Goal: Task Accomplishment & Management: Complete application form

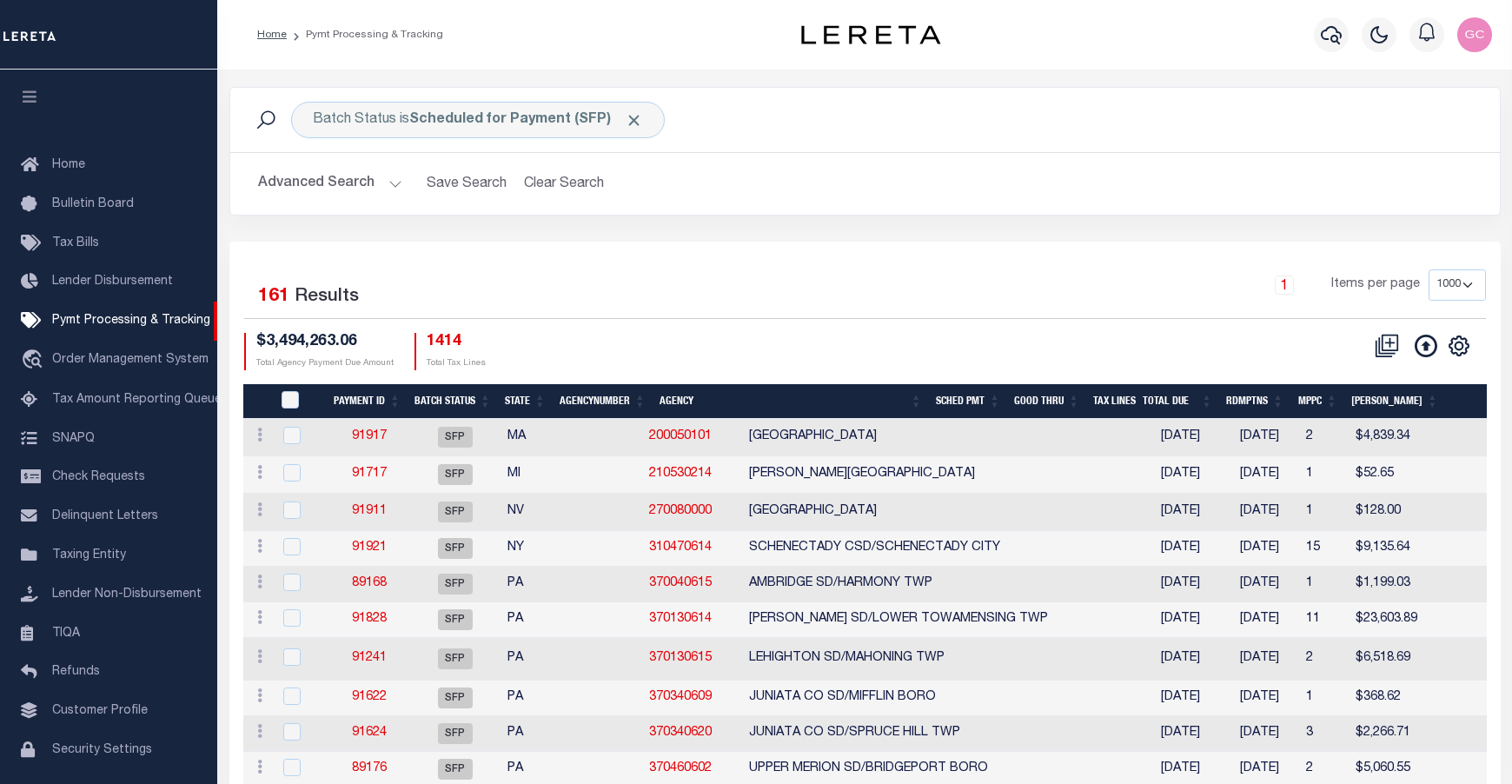
select select "1000"
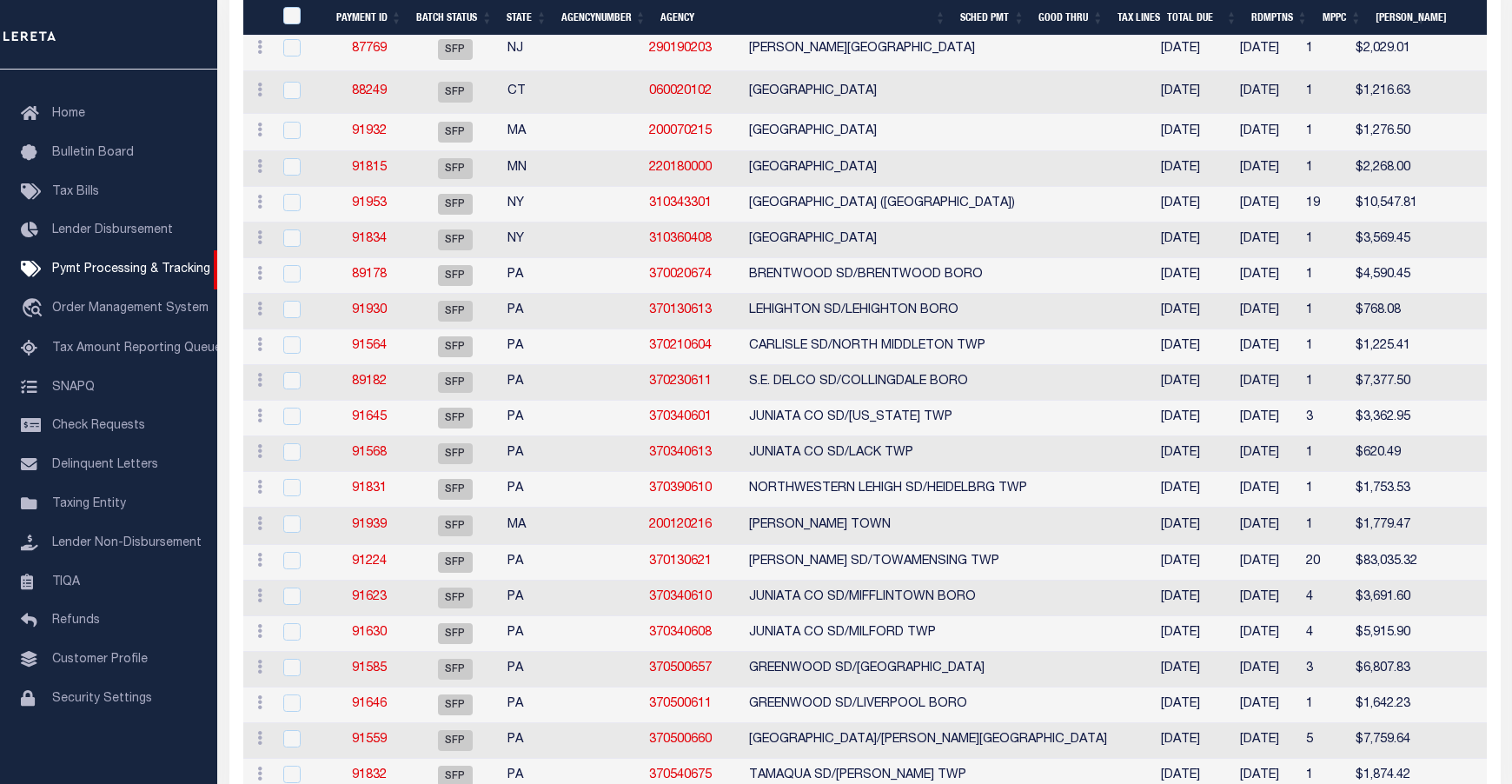
scroll to position [1354, 0]
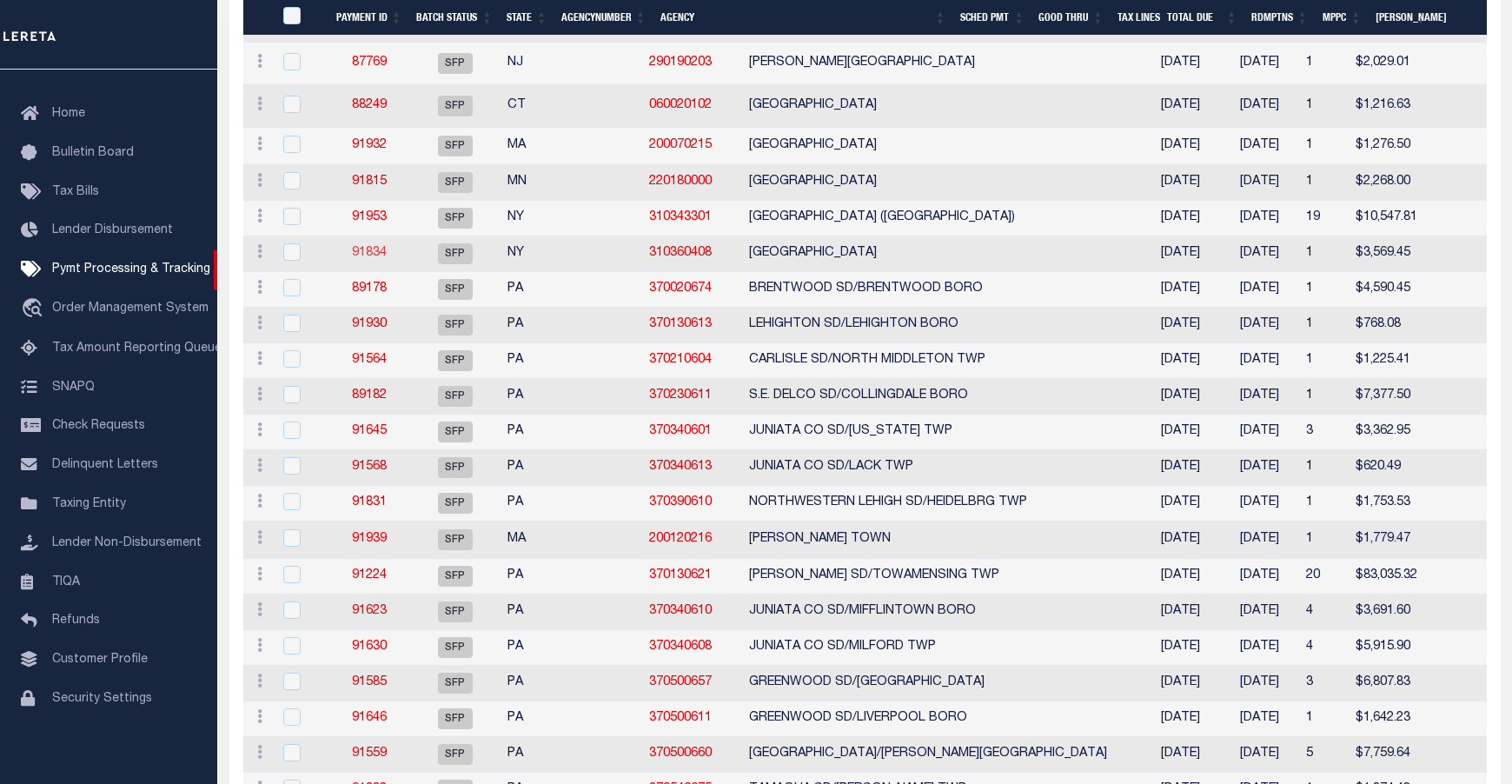
click at [364, 259] on link "91834" at bounding box center [369, 253] width 35 height 12
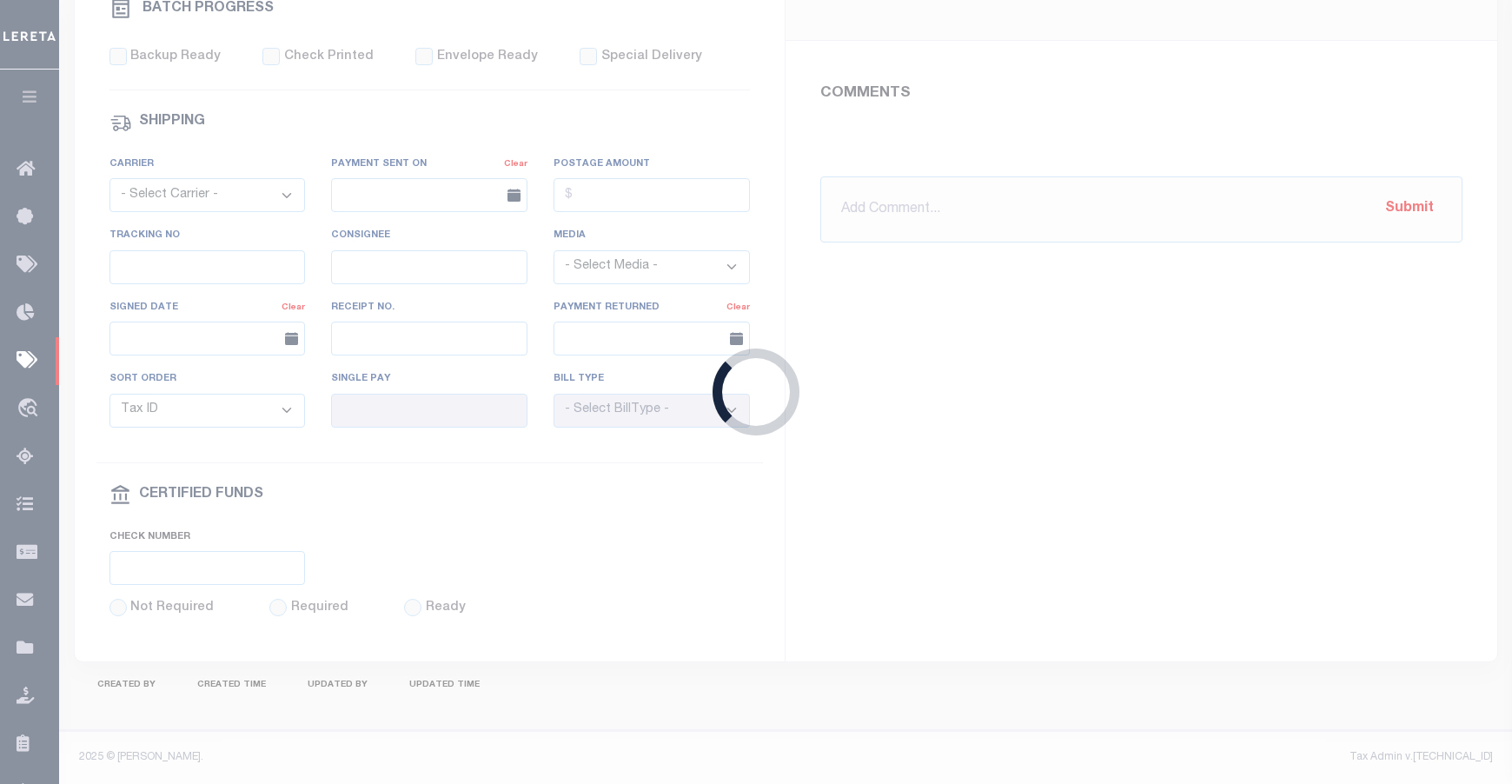
select select "SFP"
type input "[DATE]"
type input "Review AMT matches GTD"
type input "[PERSON_NAME]"
type input "N"
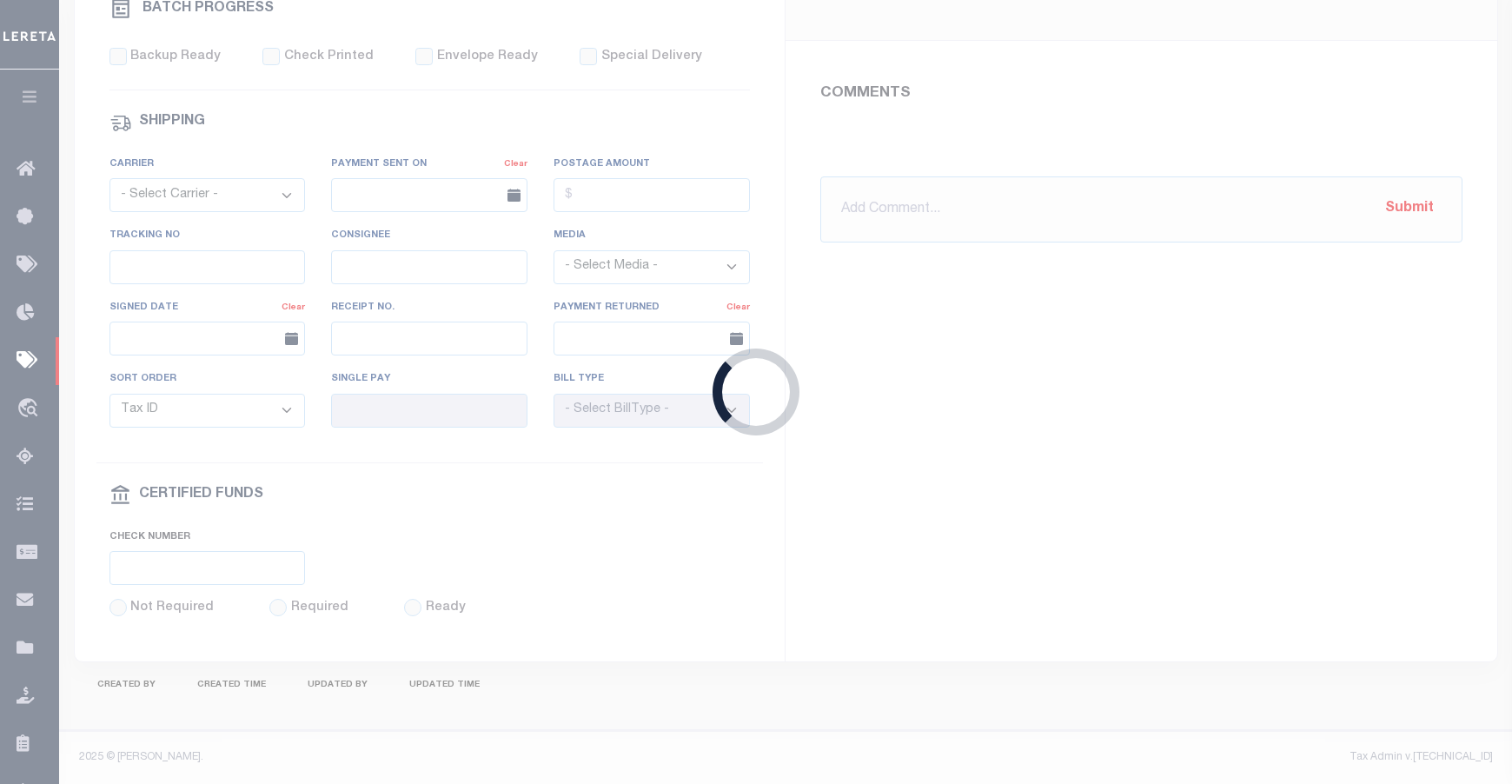
radio input "true"
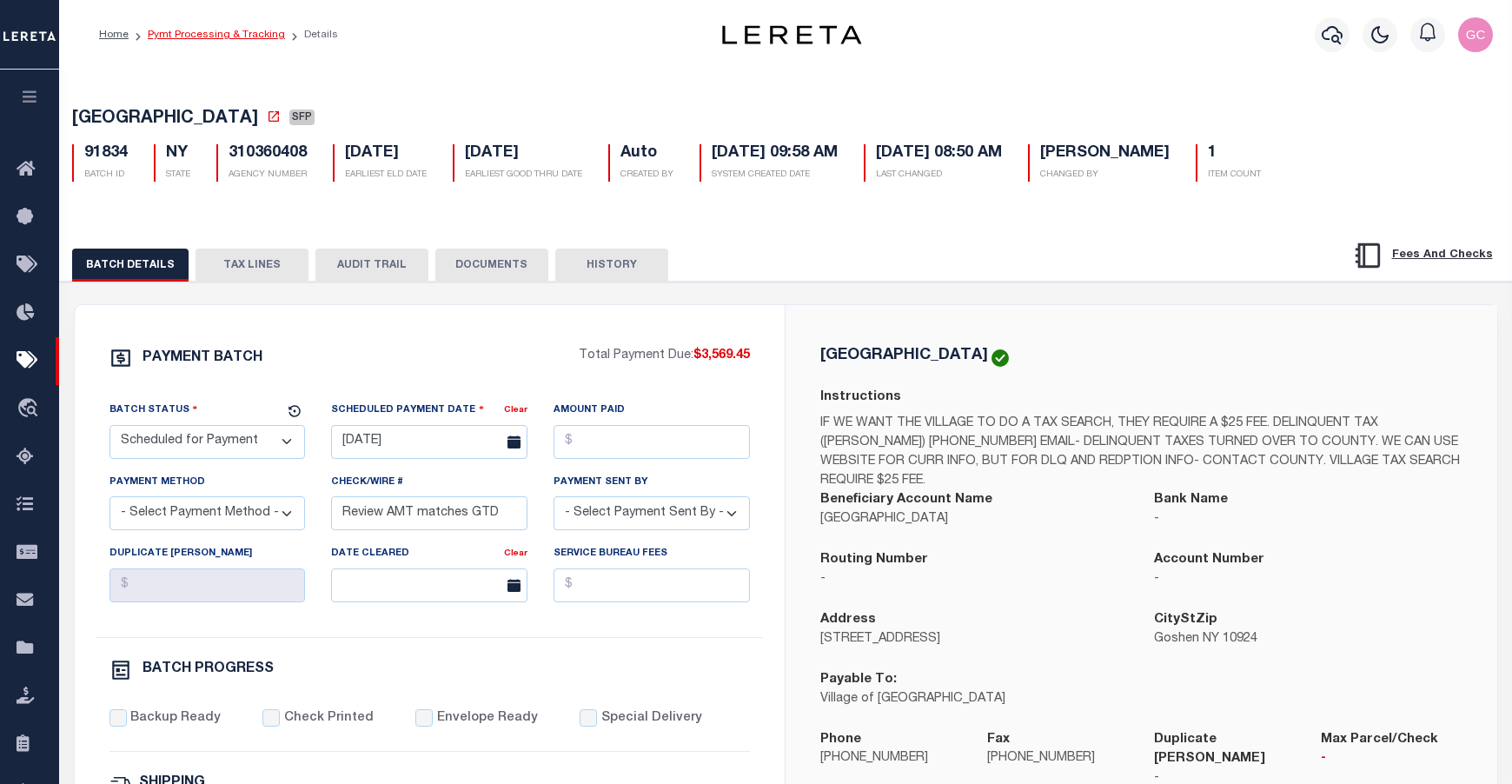
click at [191, 37] on link "Pymt Processing & Tracking" at bounding box center [216, 35] width 137 height 11
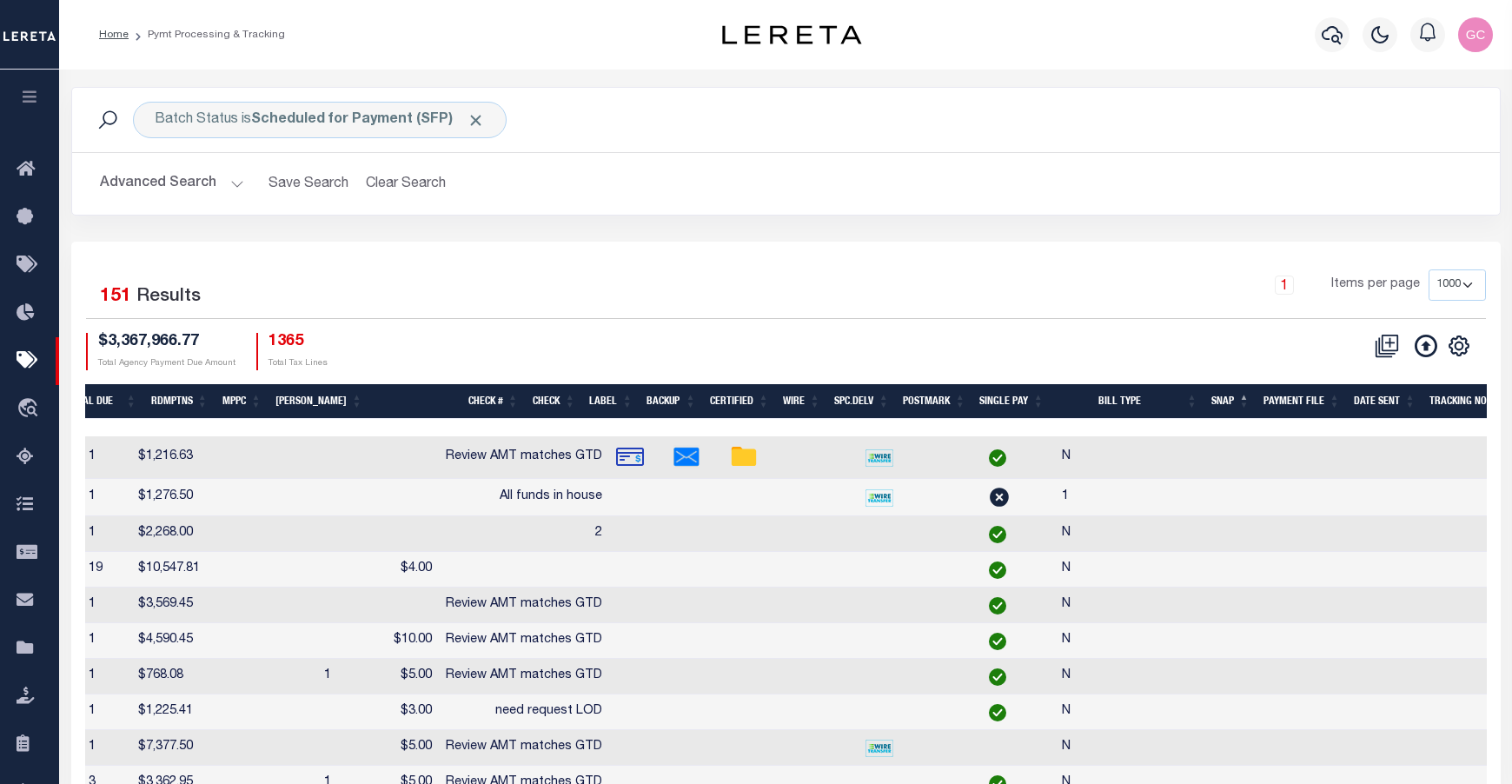
scroll to position [0, 1059]
